Goal: Task Accomplishment & Management: Complete application form

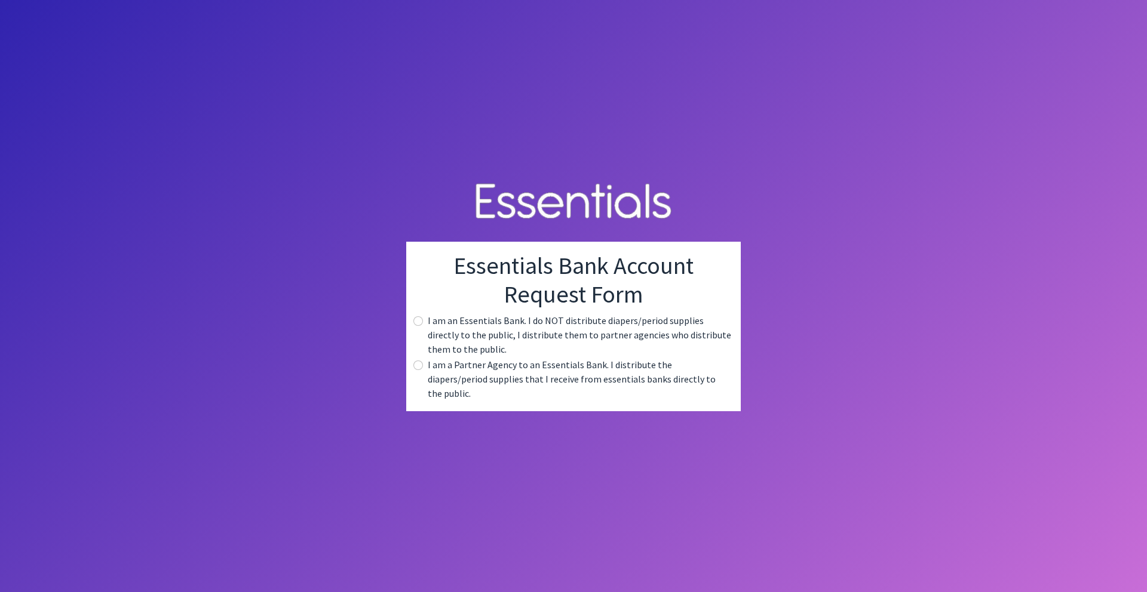
click at [505, 380] on label "I am a Partner Agency to an Essentials Bank. I distribute the diapers/period su…" at bounding box center [579, 379] width 303 height 43
click at [423, 375] on div "I am a Partner Agency to an Essentials Bank. I distribute the diapers/period su…" at bounding box center [573, 379] width 315 height 43
click at [422, 370] on input "radio" at bounding box center [418, 366] width 10 height 10
radio input "true"
click at [413, 326] on input "radio" at bounding box center [418, 321] width 10 height 10
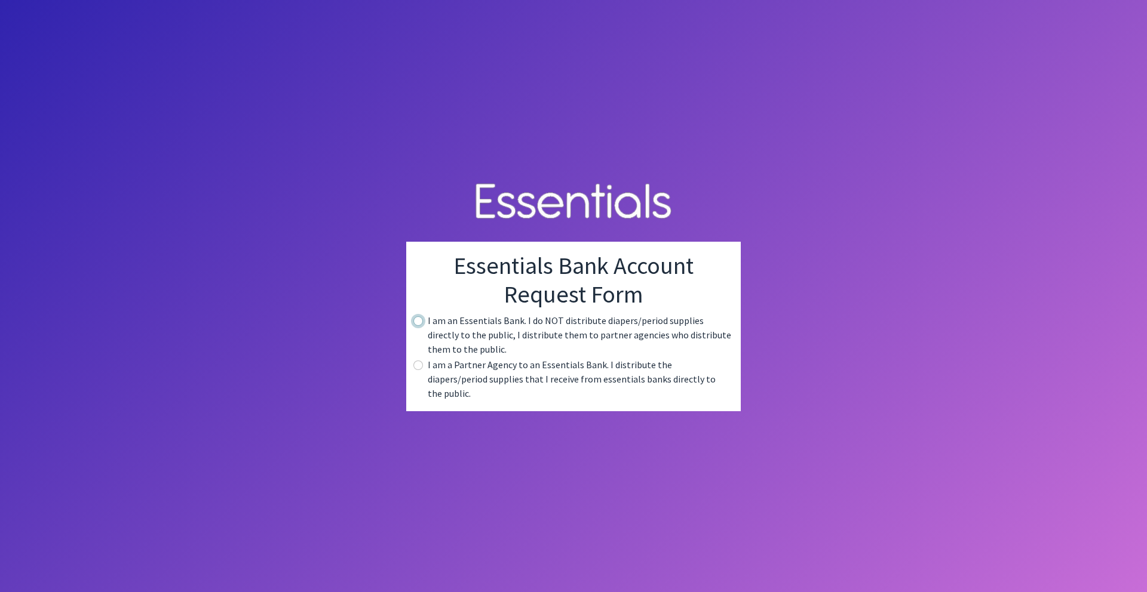
radio input "true"
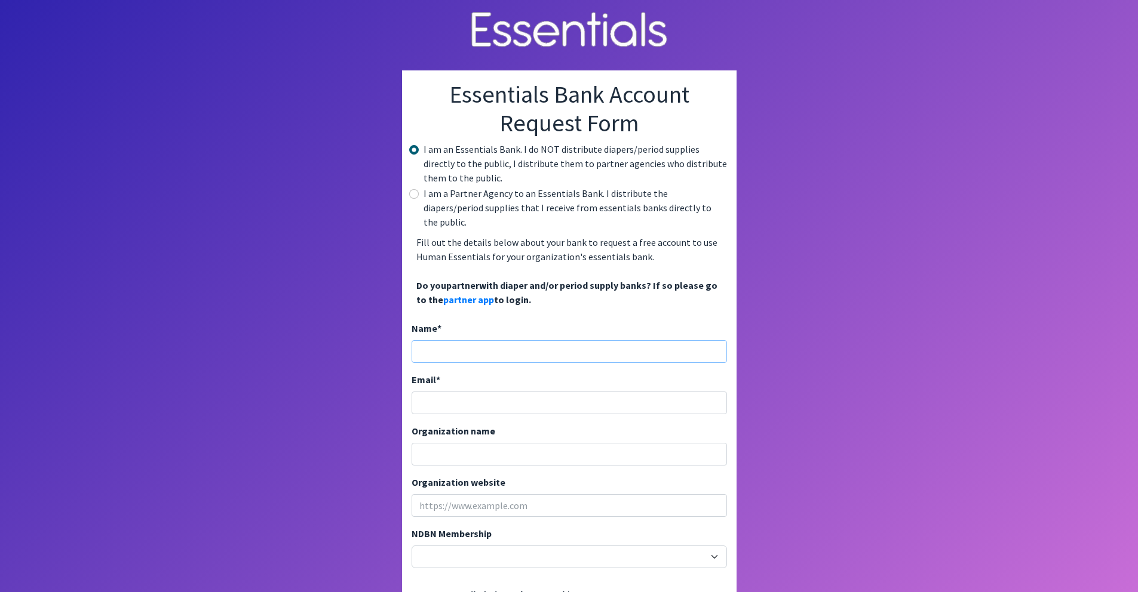
click at [480, 340] on input "Name *" at bounding box center [568, 351] width 315 height 23
type input "Nate Clark"
type input "[EMAIL_ADDRESS][DOMAIN_NAME]"
type input "Chief Development Officer"
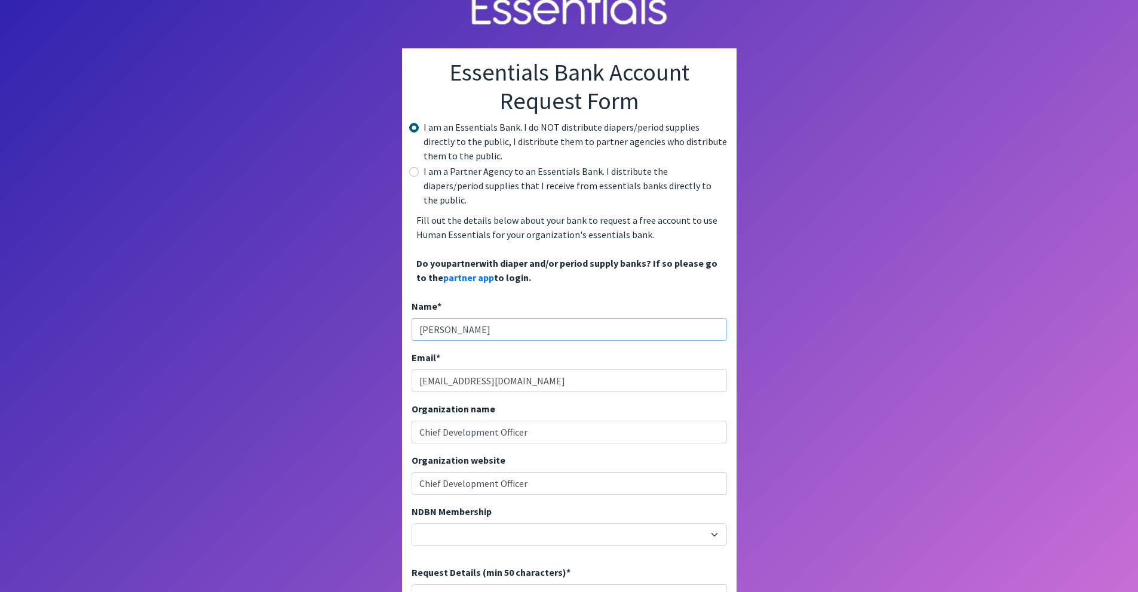
scroll to position [154, 0]
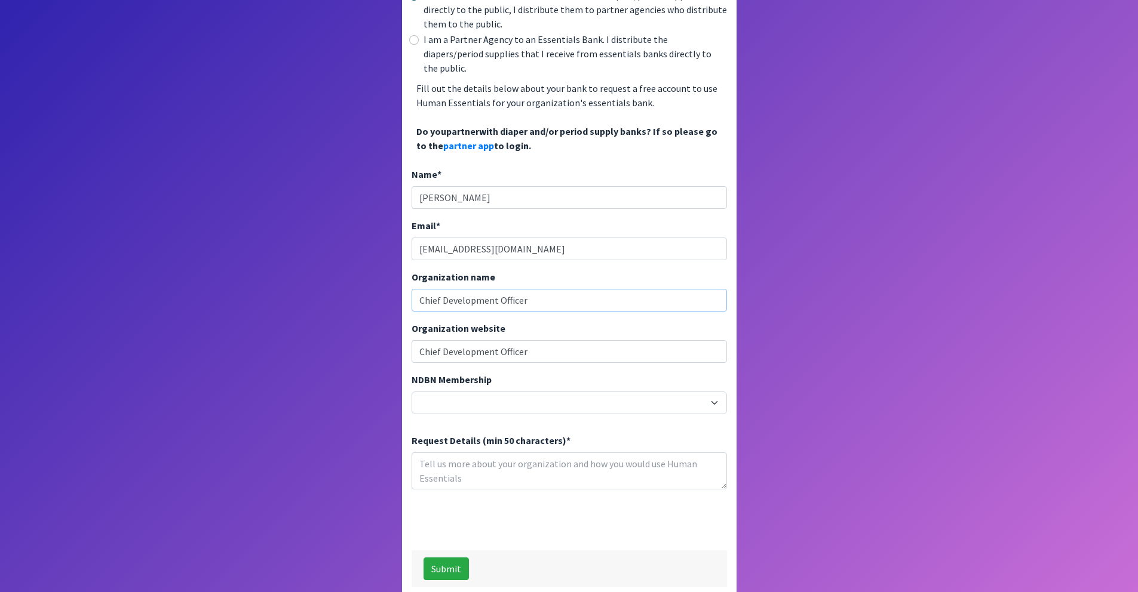
drag, startPoint x: 564, startPoint y: 292, endPoint x: 408, endPoint y: 283, distance: 155.5
click at [408, 283] on div "Essentials Bank Account Request Form I am an Essentials Bank. I do NOT distribu…" at bounding box center [569, 256] width 334 height 681
type input "YWCA of the Quad Cities"
click at [652, 392] on select "20040 - (914) Cares 12001 - A Baby Center 19003 - A Precious Child 21047 - AIO …" at bounding box center [568, 403] width 315 height 23
select select "20040"
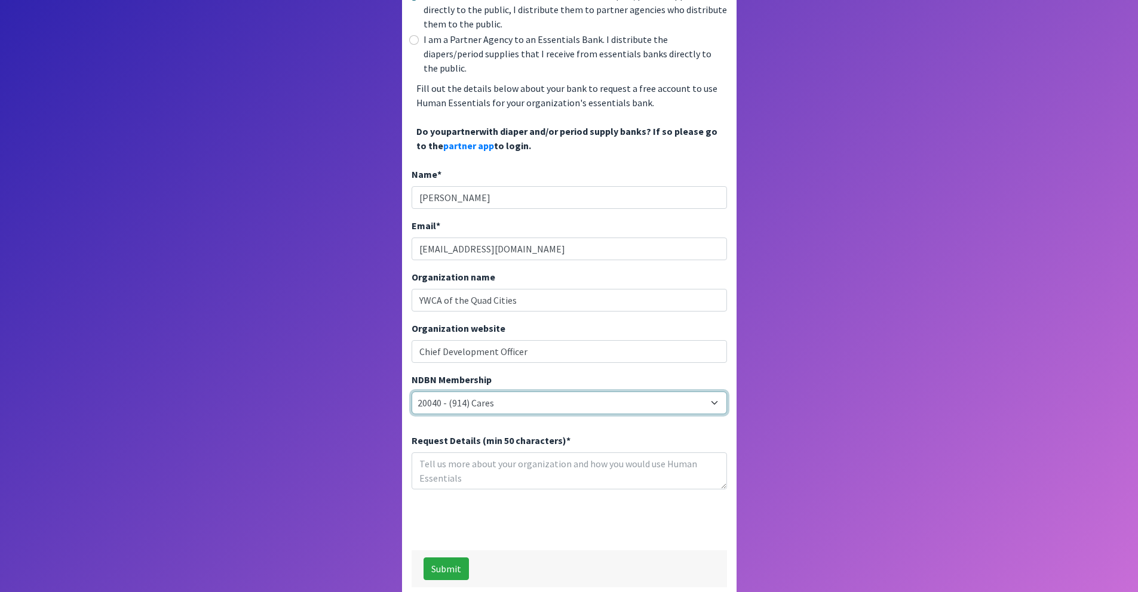
click at [634, 392] on select "20040 - (914) Cares 12001 - A Baby Center 19003 - A Precious Child 21047 - AIO …" at bounding box center [568, 403] width 315 height 23
select select
click at [411, 392] on select "20040 - (914) Cares 12001 - A Baby Center 19003 - A Precious Child 21047 - AIO …" at bounding box center [568, 403] width 315 height 23
click at [492, 392] on select "20040 - (914) Cares 12001 - A Baby Center 19003 - A Precious Child 21047 - AIO …" at bounding box center [568, 403] width 315 height 23
click at [503, 392] on select "20040 - (914) Cares 12001 - A Baby Center 19003 - A Precious Child 21047 - AIO …" at bounding box center [568, 403] width 315 height 23
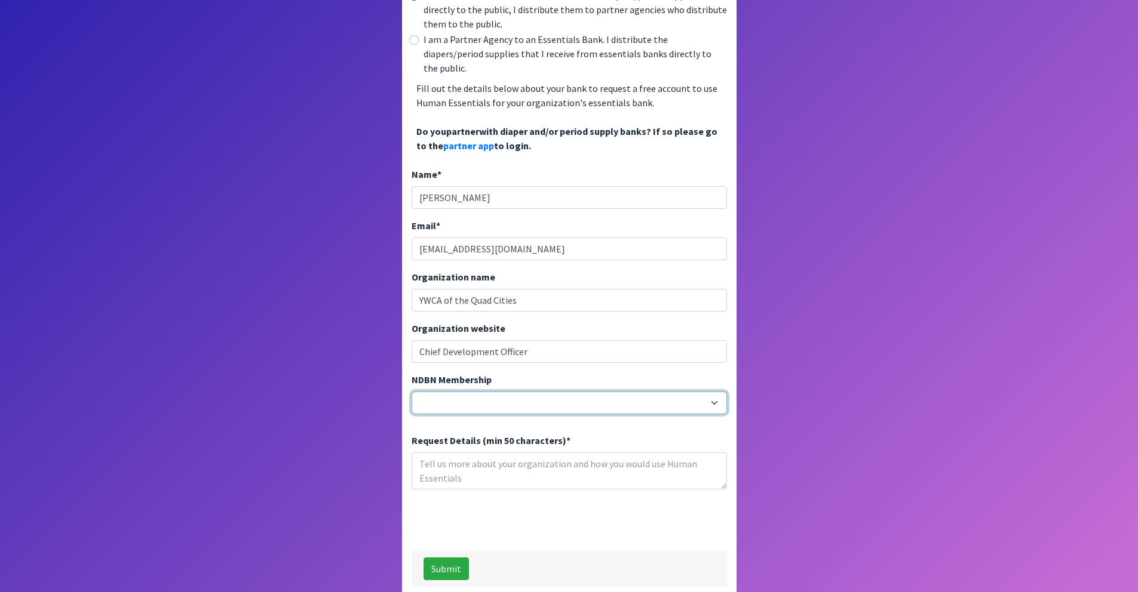
click at [411, 392] on select "20040 - (914) Cares 12001 - A Baby Center 19003 - A Precious Child 21047 - AIO …" at bounding box center [568, 403] width 315 height 23
click at [485, 459] on textarea "Request Details (min 50 characters) *" at bounding box center [568, 471] width 315 height 37
click at [469, 456] on textarea "Request Details (min 50 characters) *" at bounding box center [568, 471] width 315 height 37
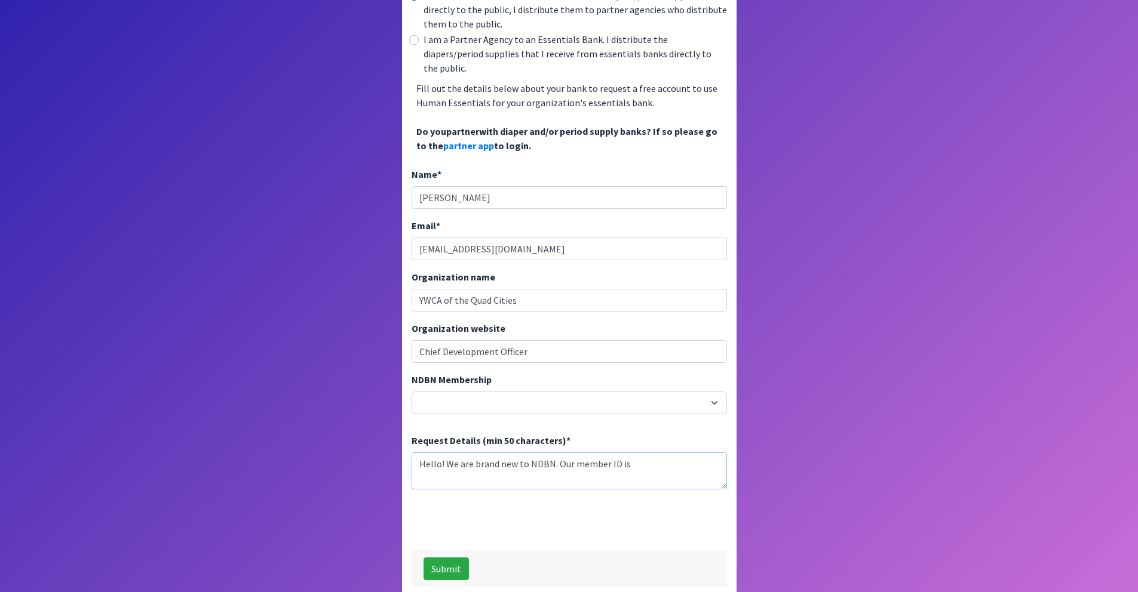
click at [635, 456] on textarea "Hello! We are brand new to NDBN. Our member ID is" at bounding box center [568, 471] width 315 height 37
type textarea "Hello! We are brand new to NDBN. Our member ID is 25019. I would love to gain a…"
drag, startPoint x: 497, startPoint y: 340, endPoint x: 403, endPoint y: 336, distance: 94.4
click at [403, 336] on div "Essentials Bank Account Request Form I am an Essentials Bank. I do NOT distribu…" at bounding box center [569, 256] width 334 height 681
paste input "https://www.ywcaqc.org/"
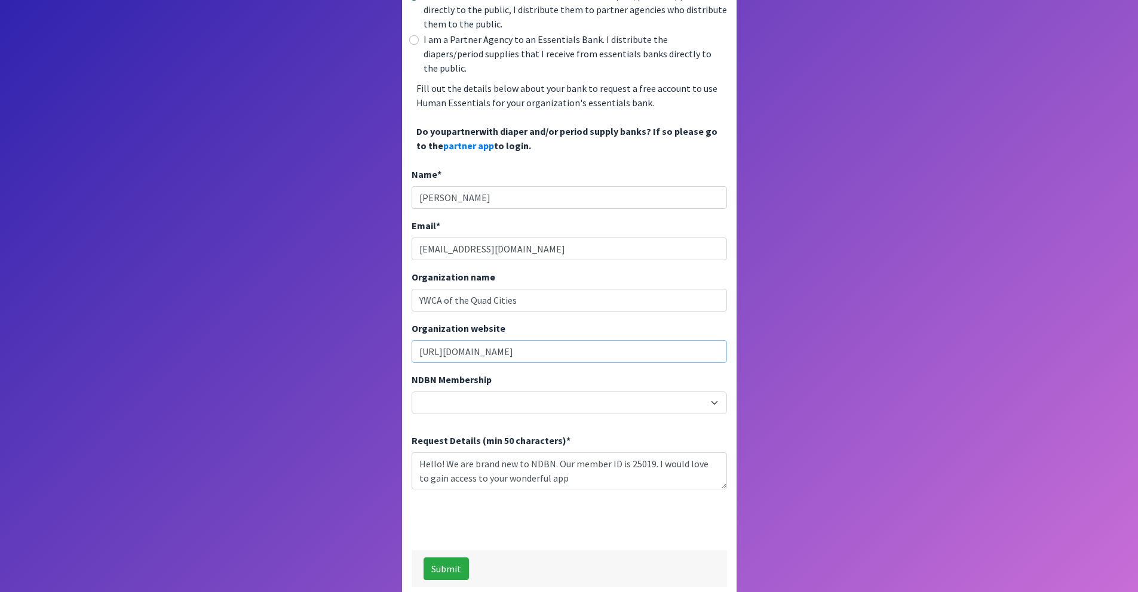
type input "https://www.ywcaqc.org/"
click at [570, 466] on textarea "Hello! We are brand new to NDBN. Our member ID is 25019. I would love to gain a…" at bounding box center [568, 471] width 315 height 37
type textarea "Hello! We are brand new to NDBN. Our member ID is 25019. I would love to gain a…"
click at [437, 558] on button "Submit" at bounding box center [445, 569] width 45 height 23
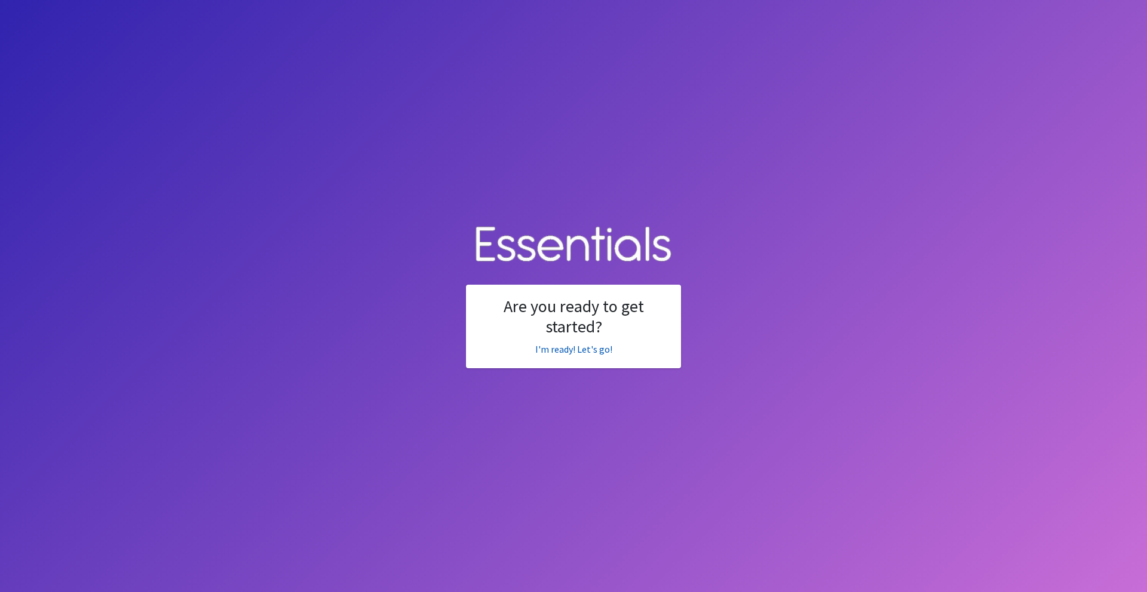
click at [563, 351] on link "I'm ready! Let's go!" at bounding box center [573, 349] width 77 height 12
